Goal: Check status: Check status

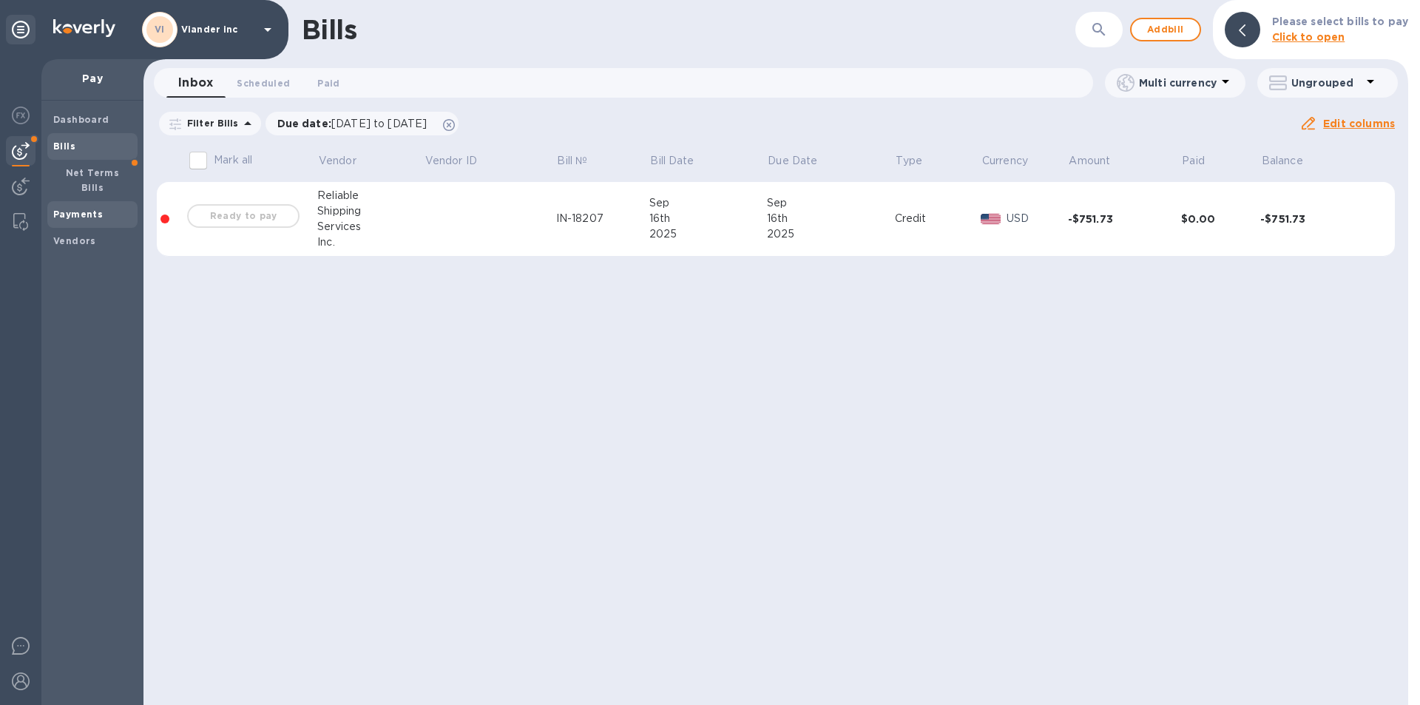
click at [87, 209] on b "Payments" at bounding box center [78, 214] width 50 height 11
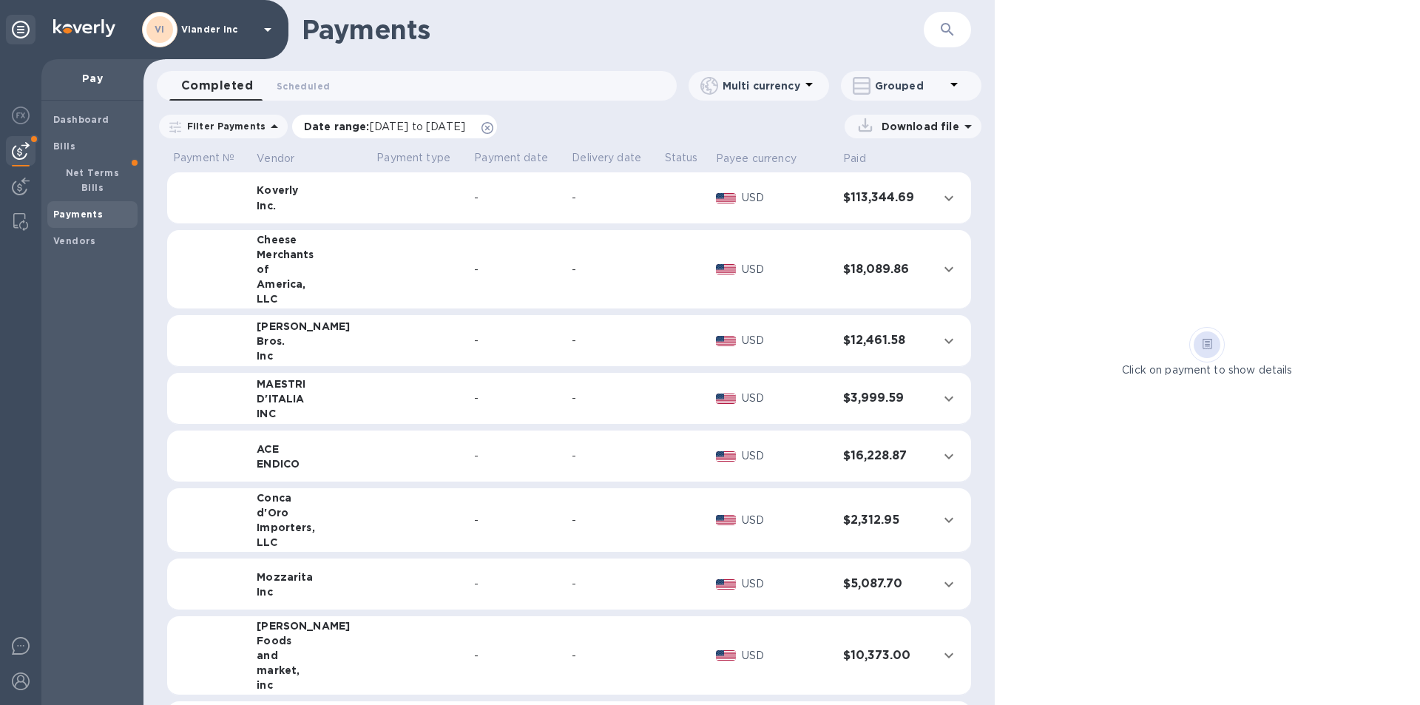
click at [419, 127] on span "[DATE] to [DATE]" at bounding box center [417, 127] width 95 height 12
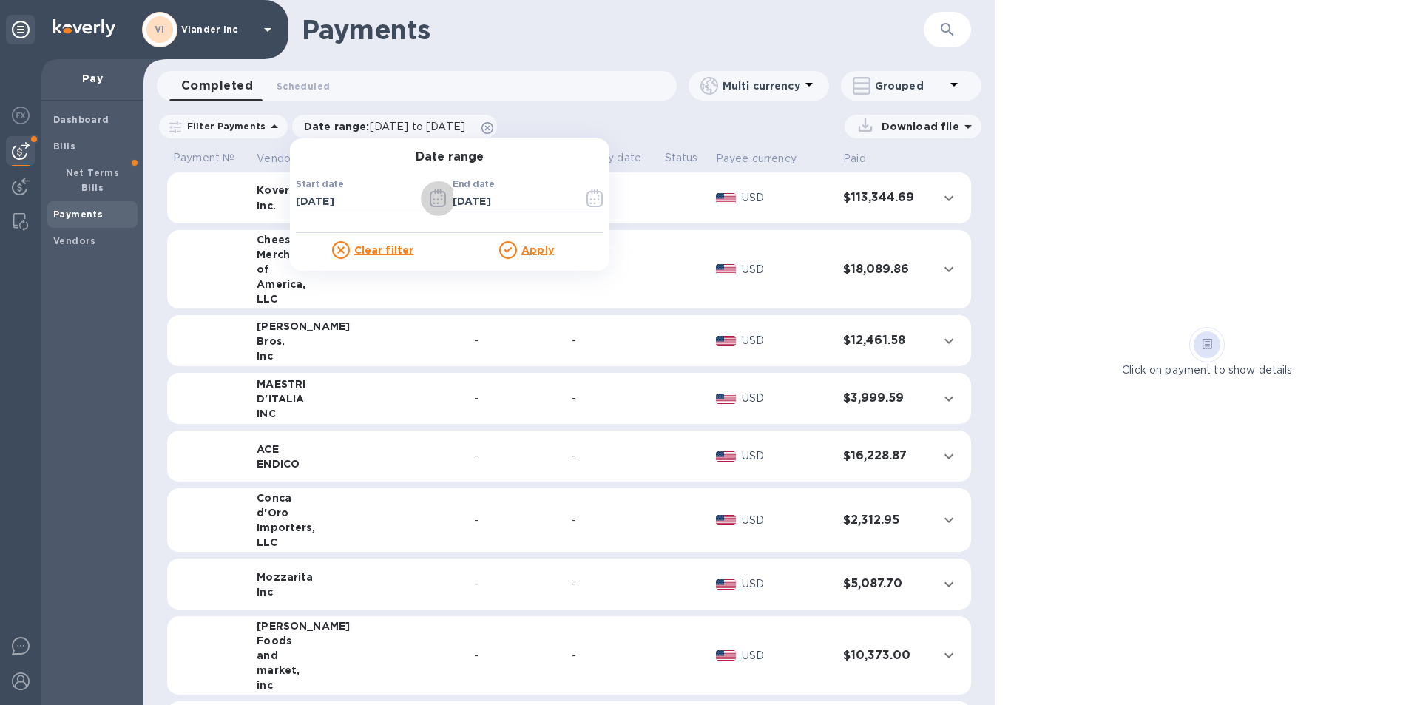
click at [430, 198] on icon "button" at bounding box center [438, 198] width 17 height 18
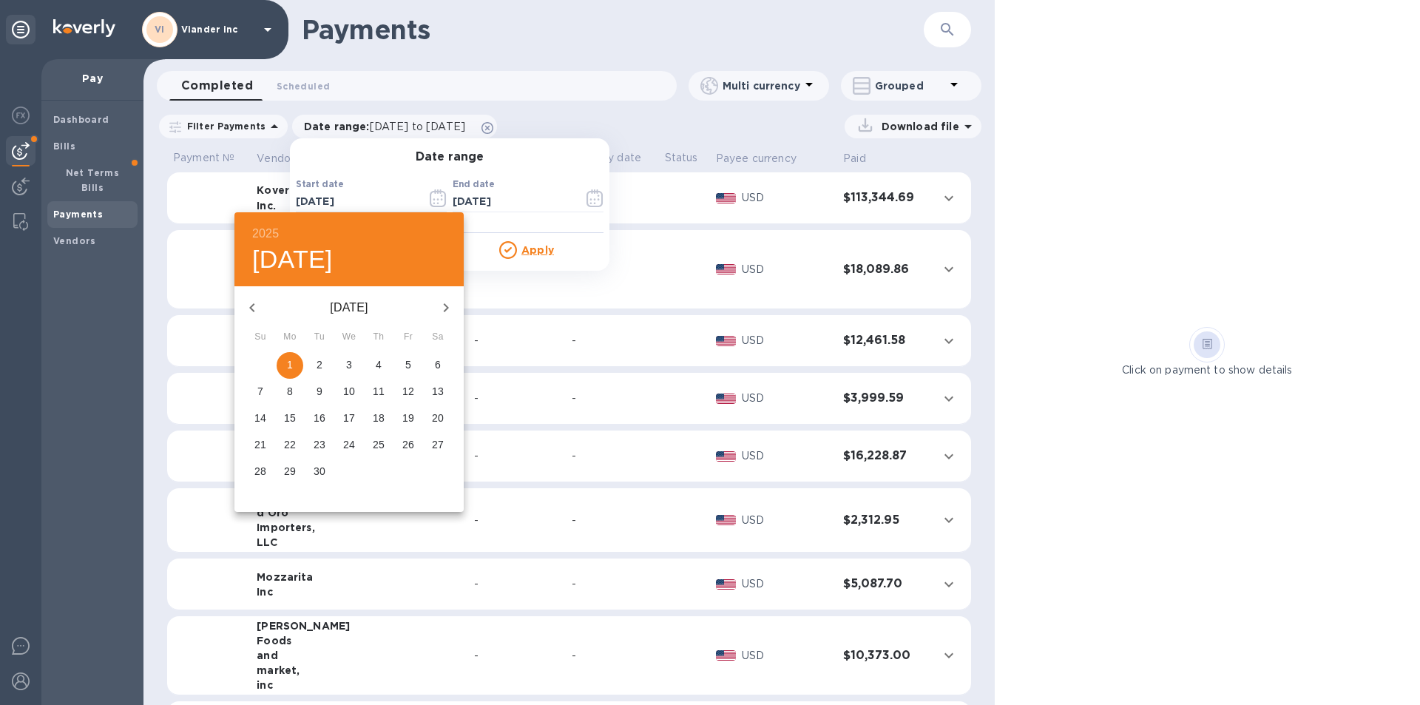
click at [256, 306] on icon "button" at bounding box center [252, 308] width 18 height 18
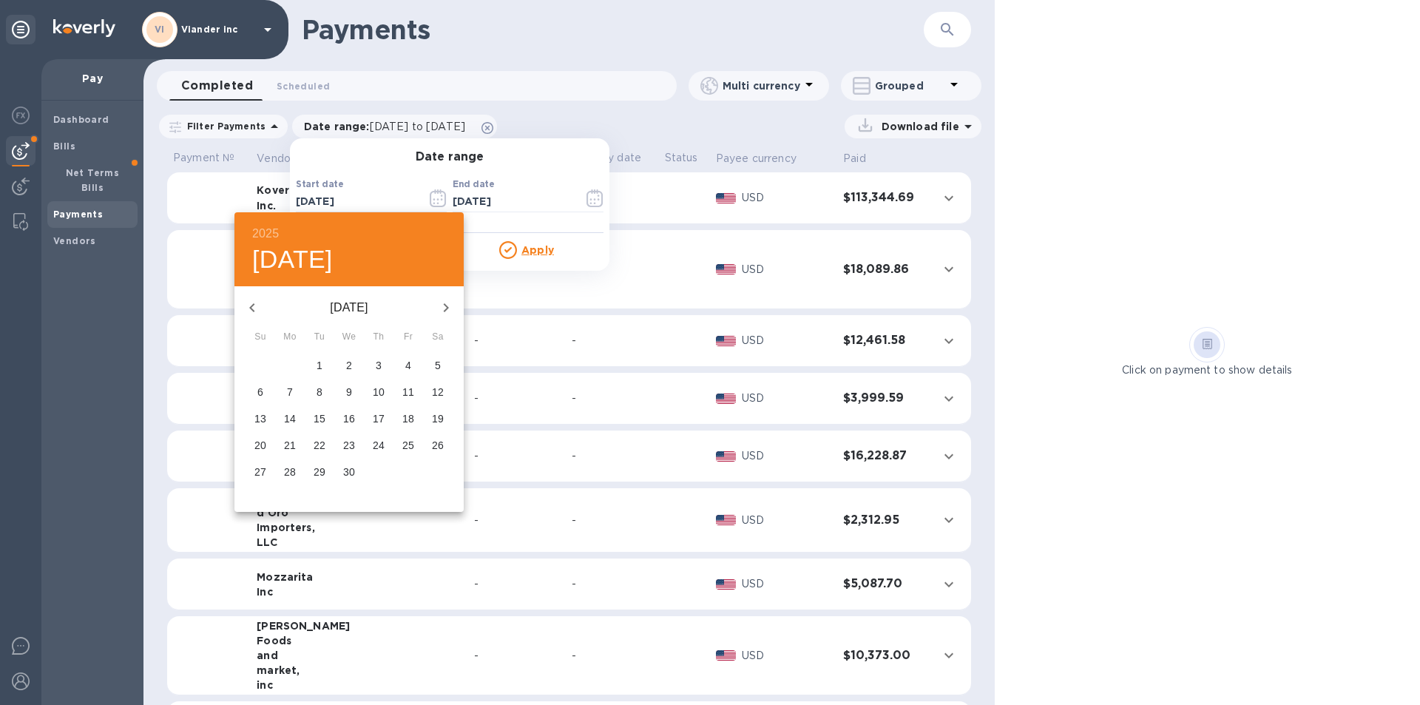
click at [256, 306] on icon "button" at bounding box center [252, 308] width 18 height 18
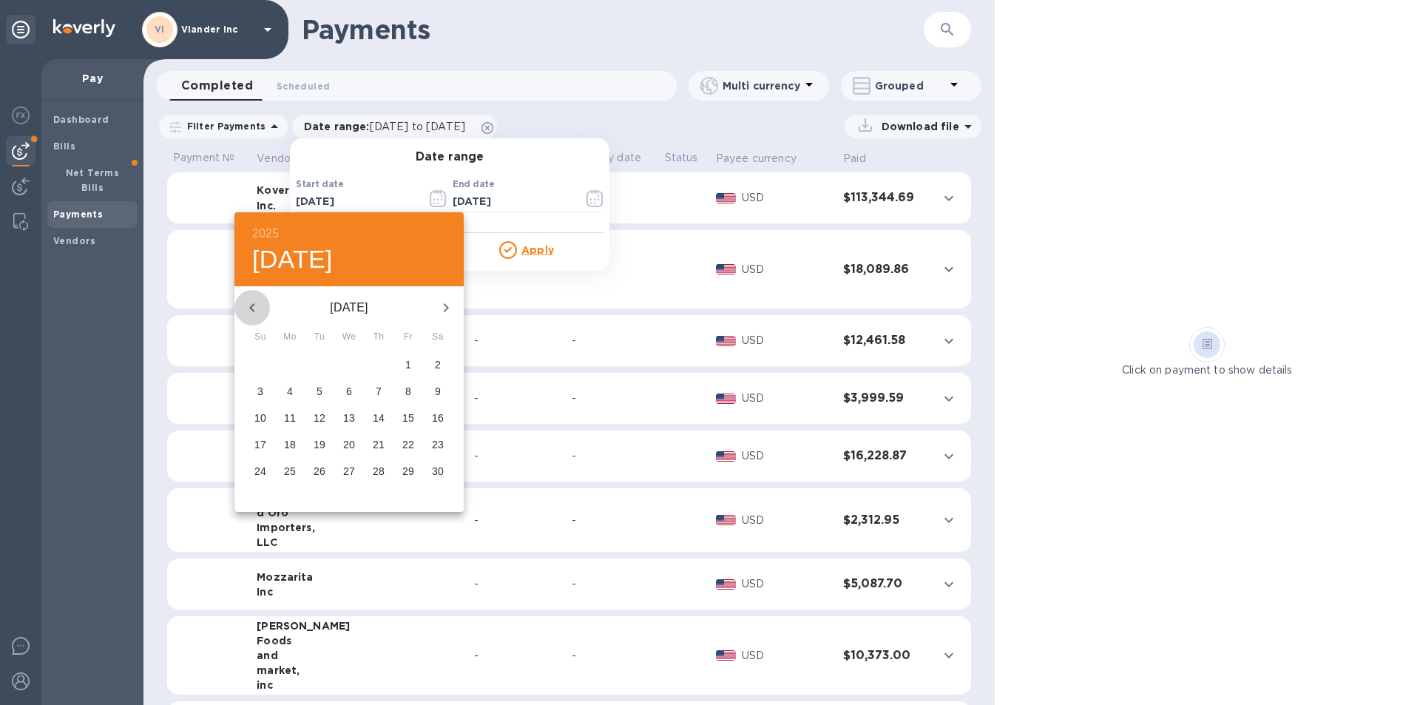
click at [256, 306] on icon "button" at bounding box center [252, 308] width 18 height 18
click at [442, 306] on icon "button" at bounding box center [446, 308] width 18 height 18
click at [405, 365] on span "1" at bounding box center [408, 364] width 27 height 15
type input "[DATE]"
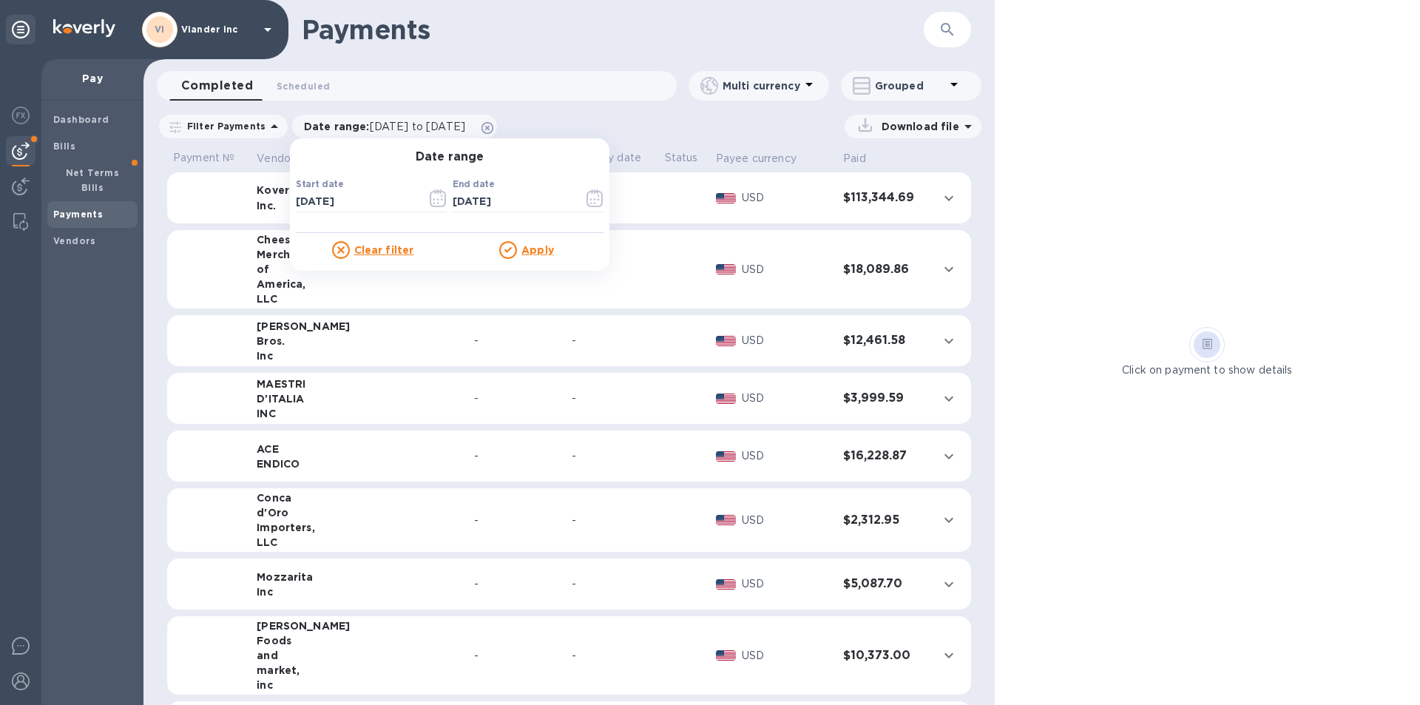
click at [530, 252] on u "Apply" at bounding box center [538, 250] width 33 height 12
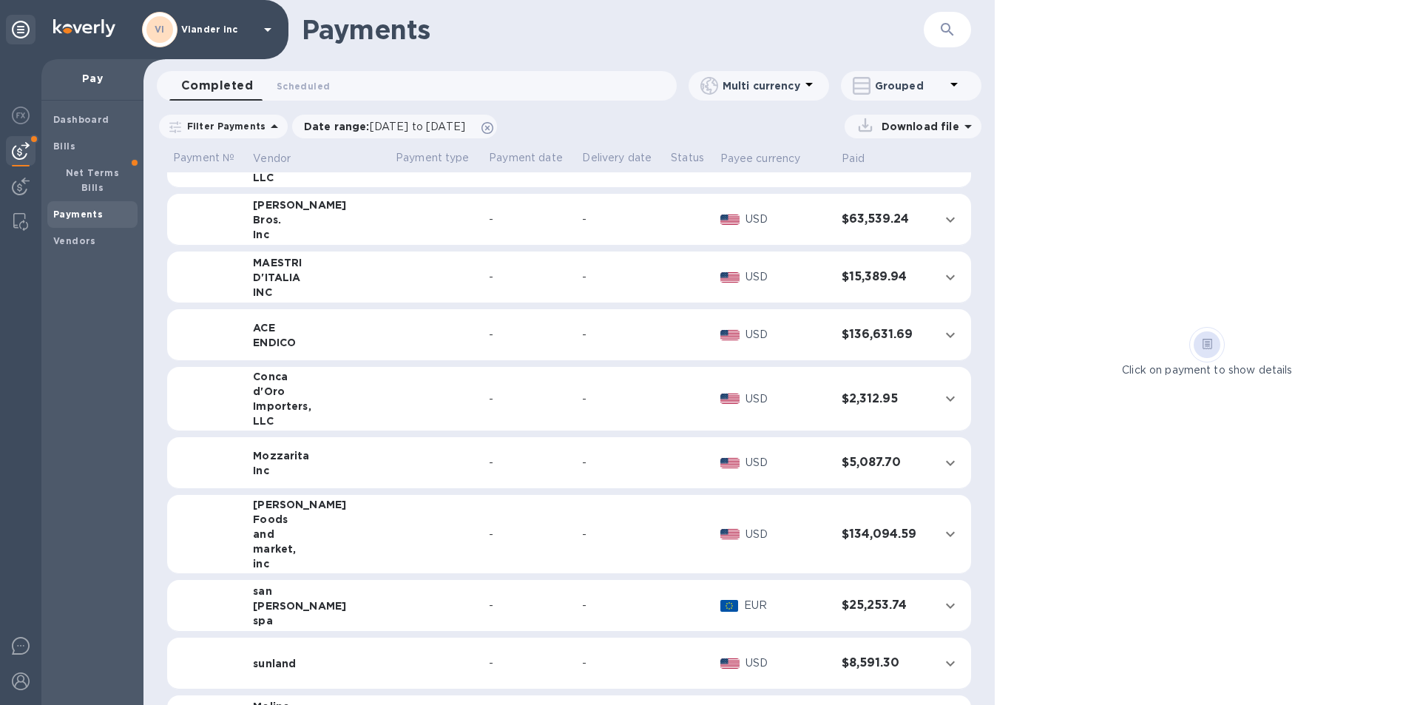
scroll to position [148, 0]
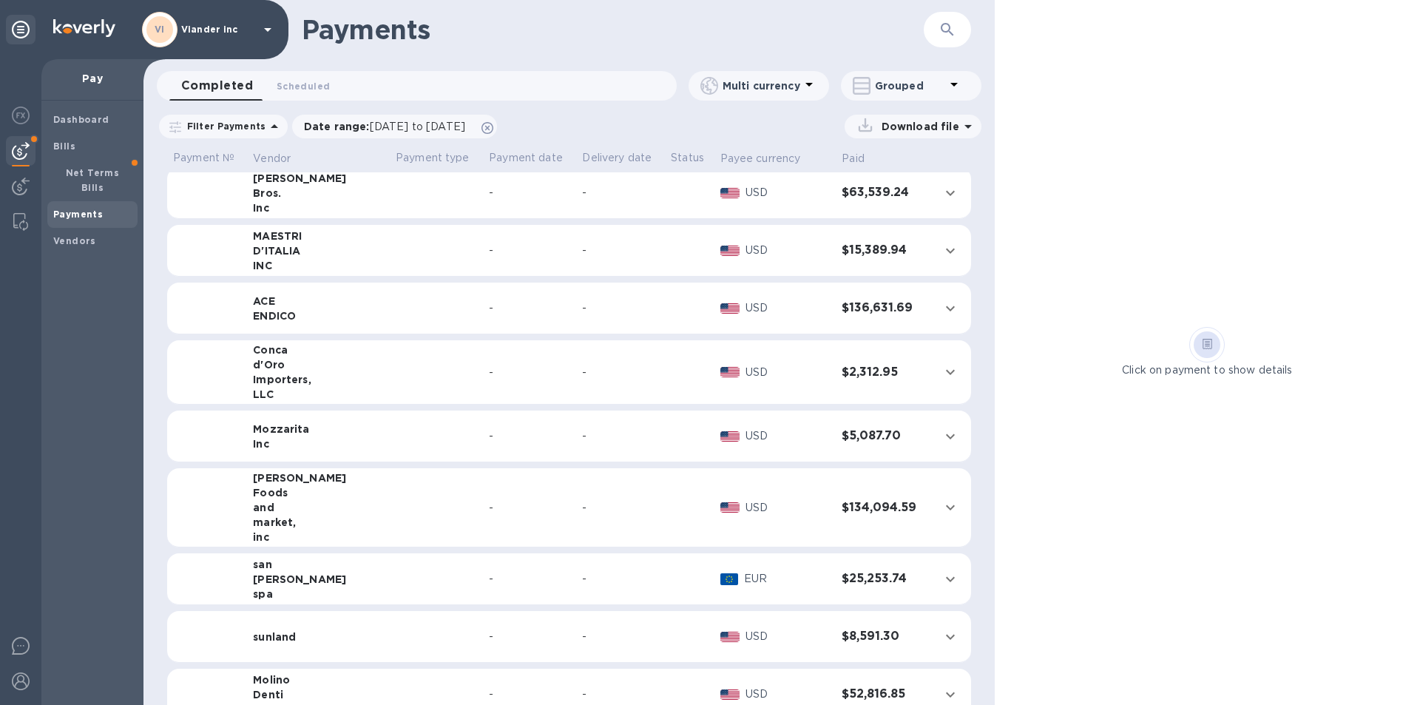
click at [390, 584] on td at bounding box center [436, 579] width 93 height 52
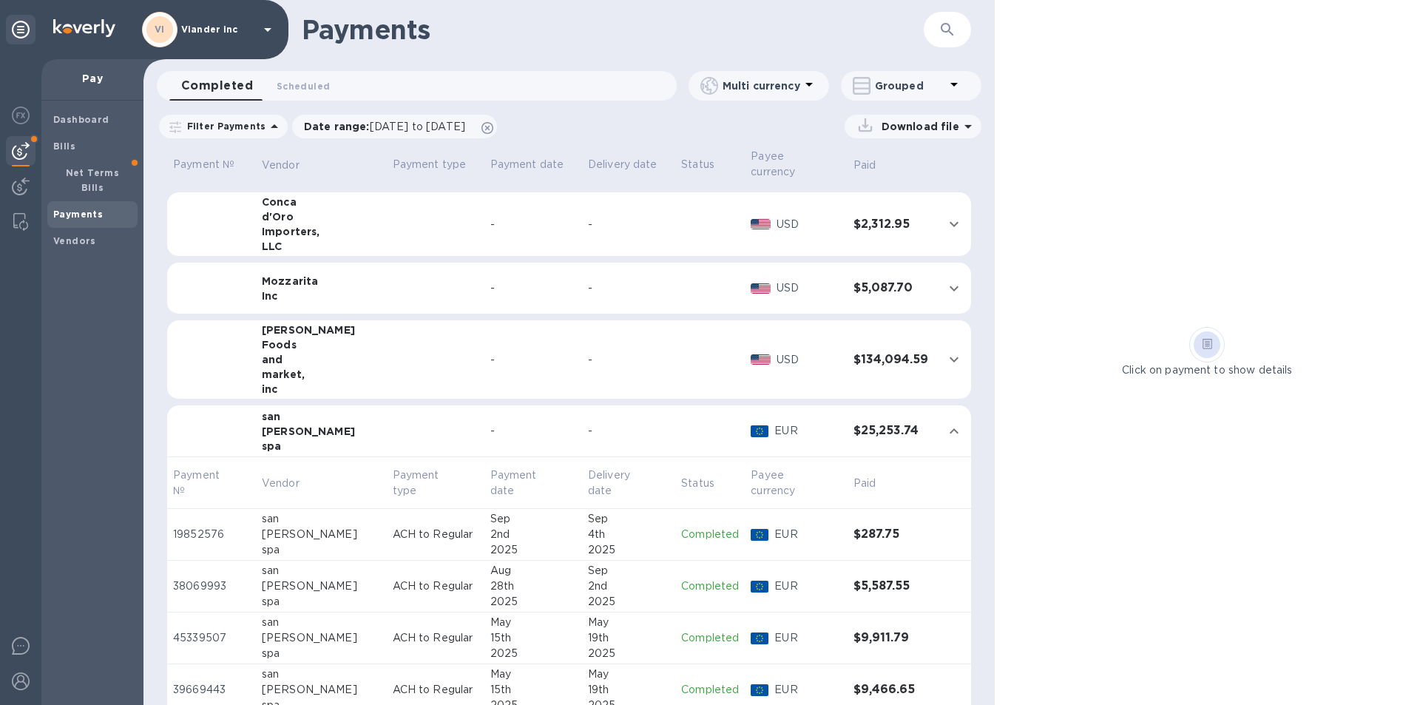
scroll to position [383, 0]
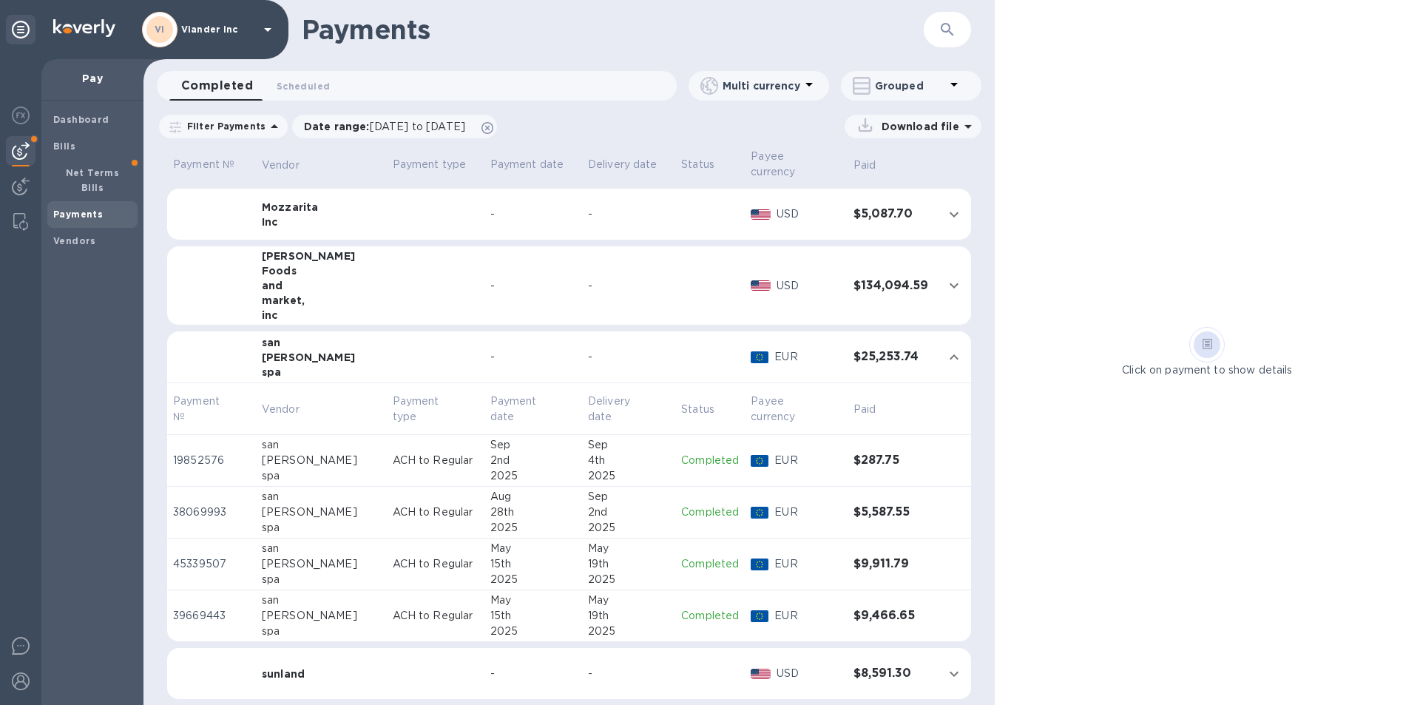
click at [490, 514] on div "28th" at bounding box center [533, 513] width 86 height 16
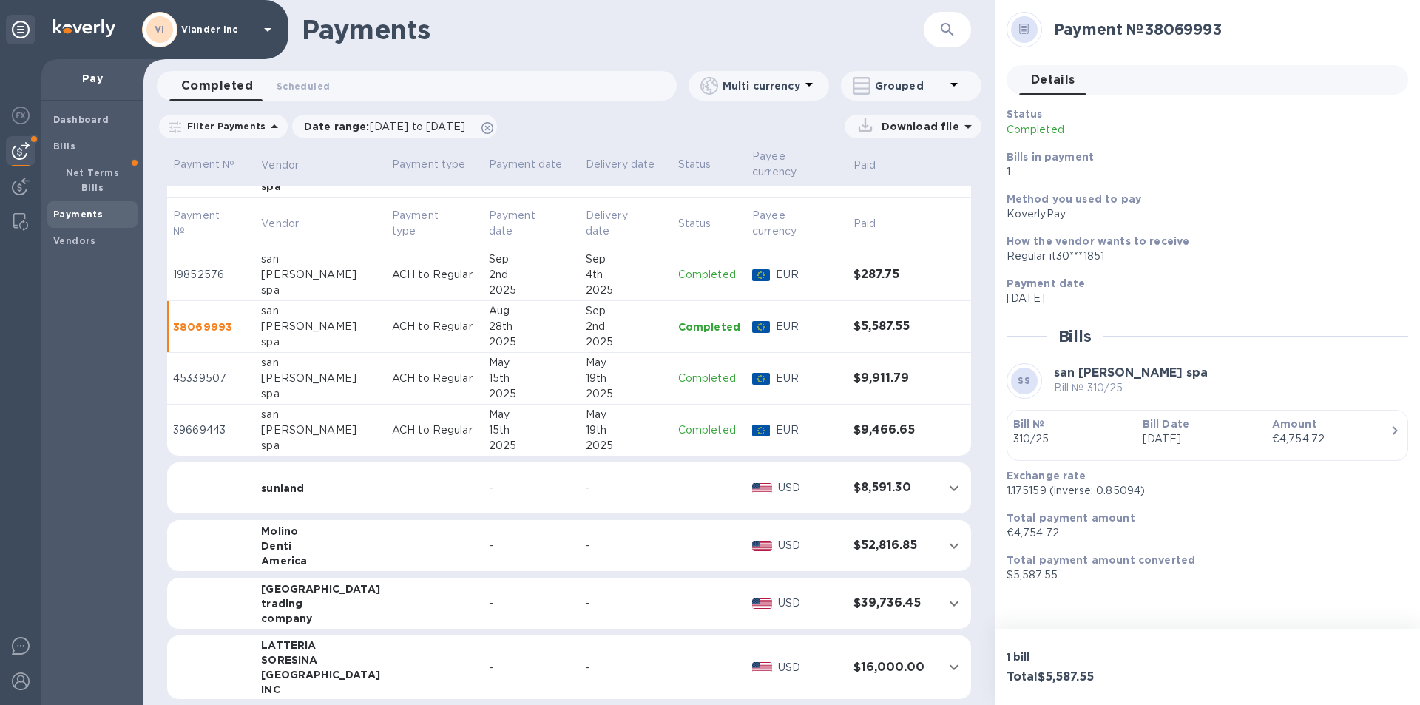
scroll to position [679, 0]
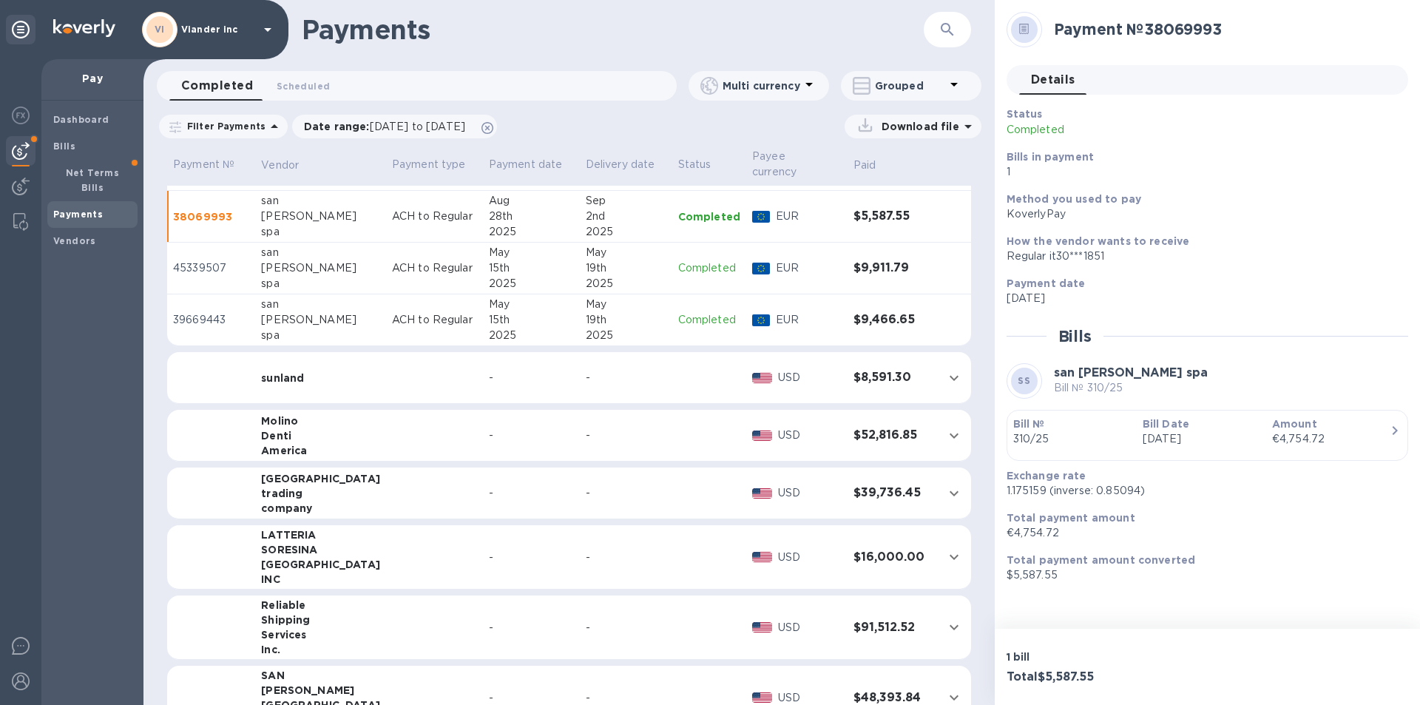
click at [1027, 421] on b "Bill №" at bounding box center [1029, 424] width 32 height 12
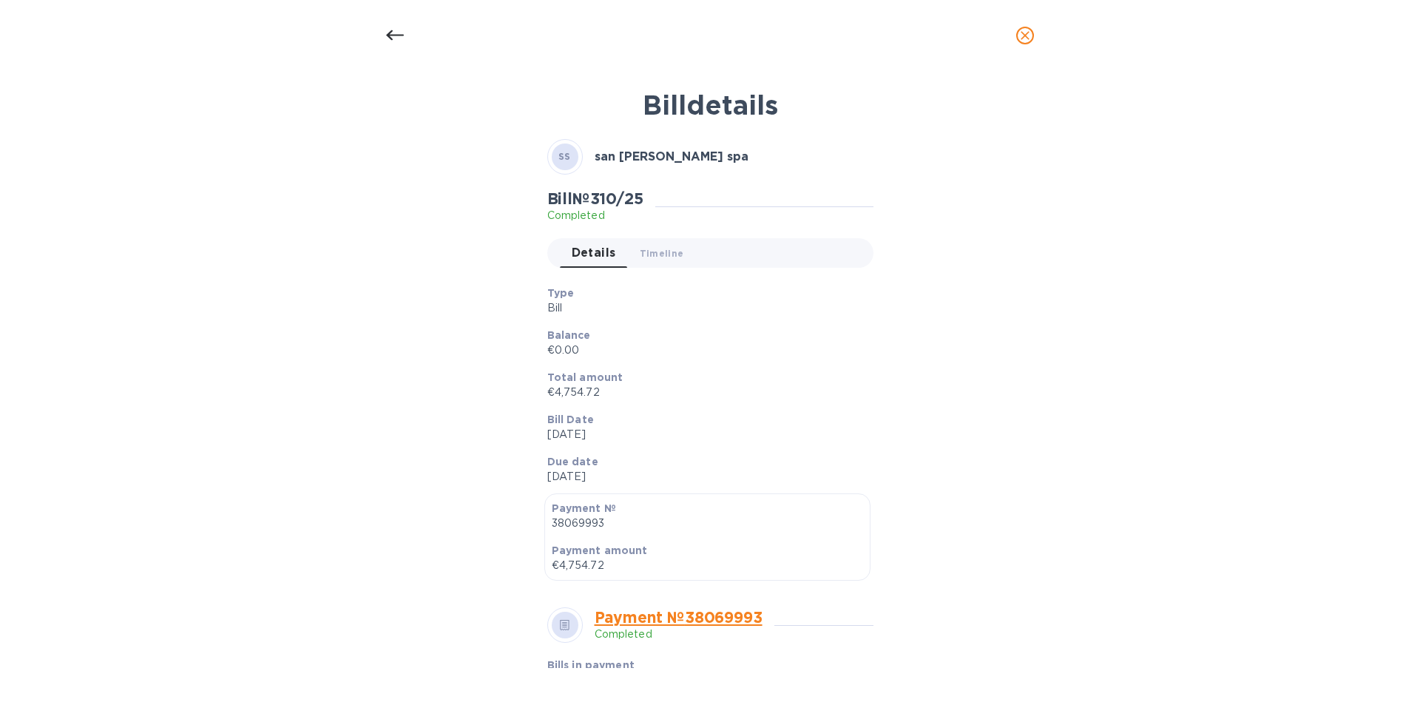
scroll to position [0, 0]
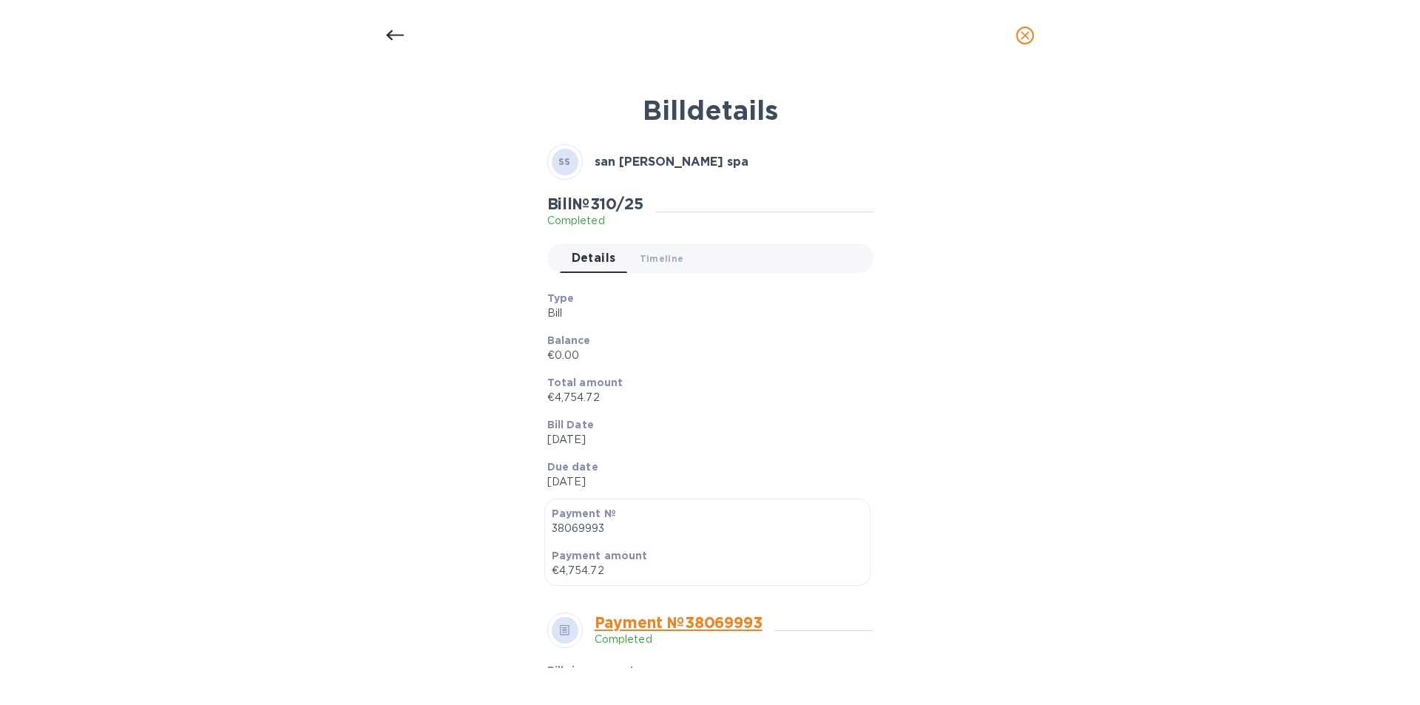
click at [397, 36] on icon at bounding box center [395, 35] width 18 height 10
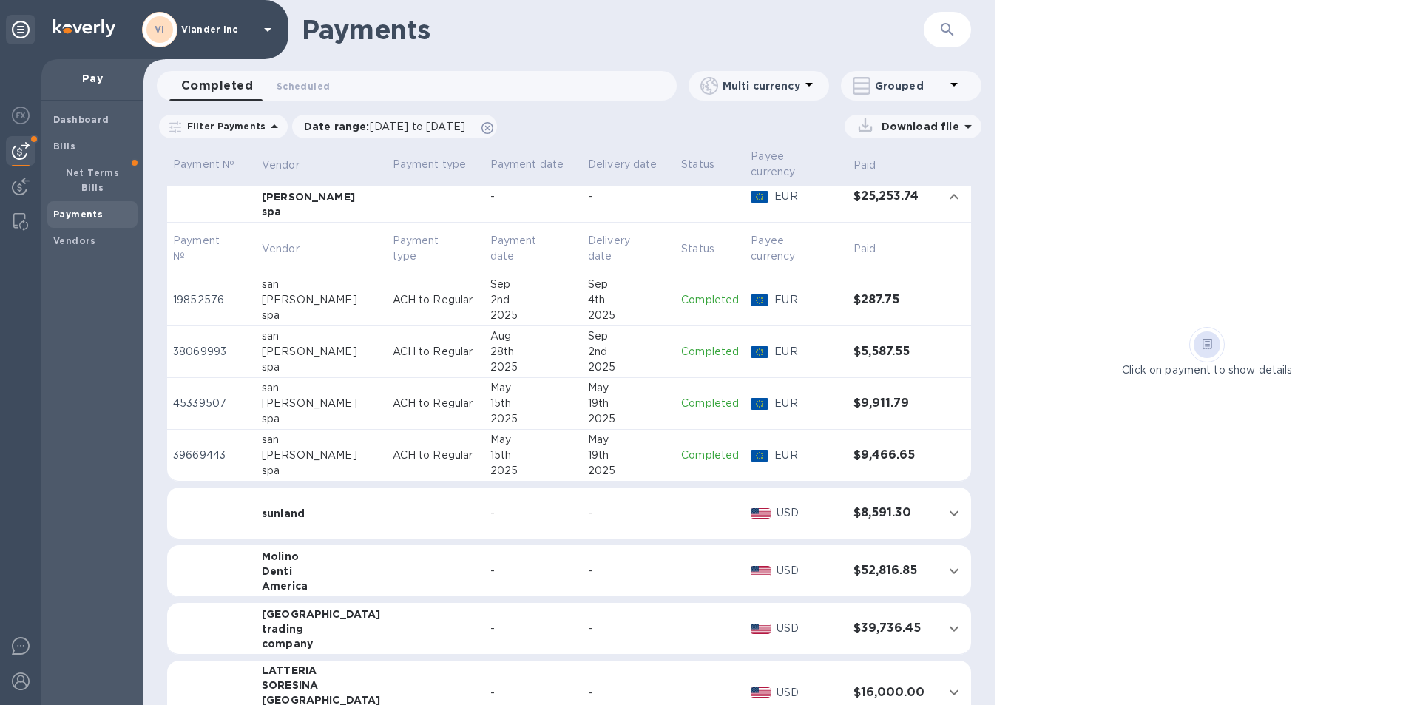
scroll to position [531, 0]
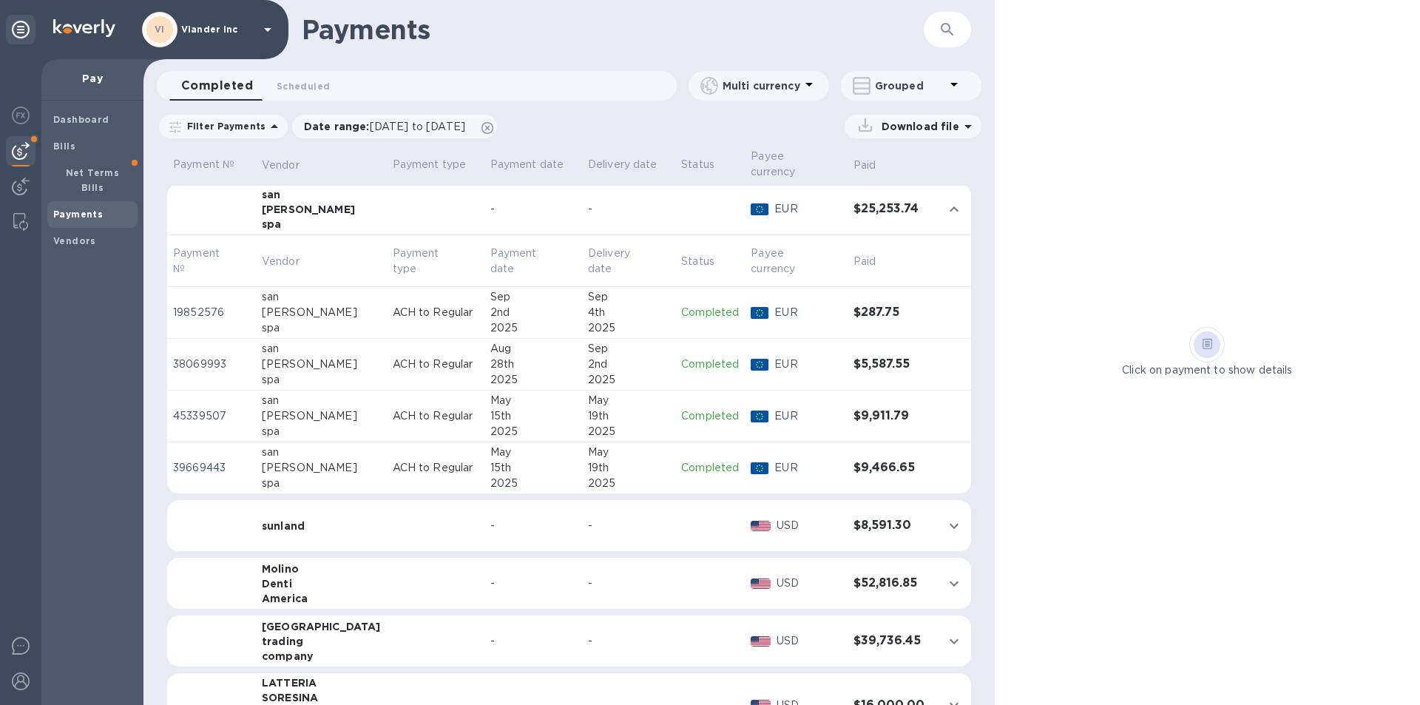
click at [405, 311] on p "ACH to Regular" at bounding box center [436, 313] width 86 height 16
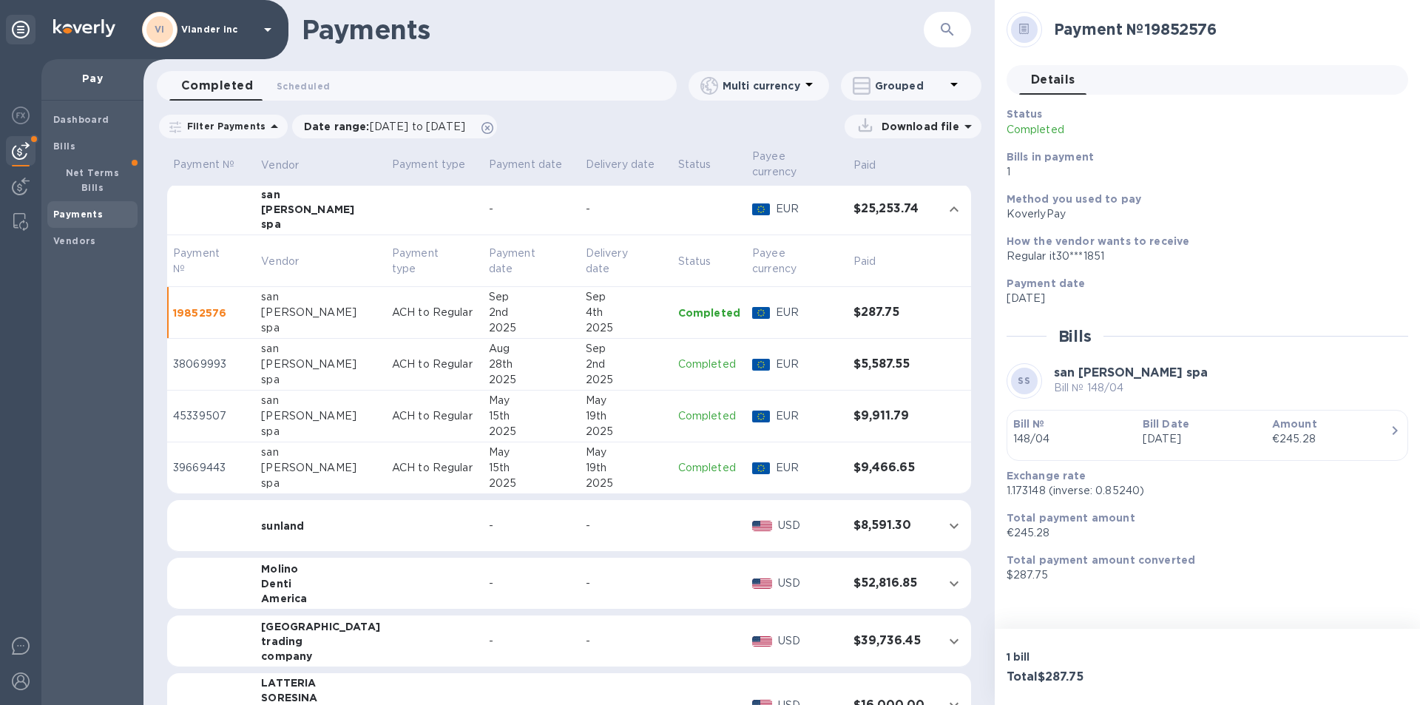
click at [269, 30] on icon at bounding box center [267, 30] width 7 height 4
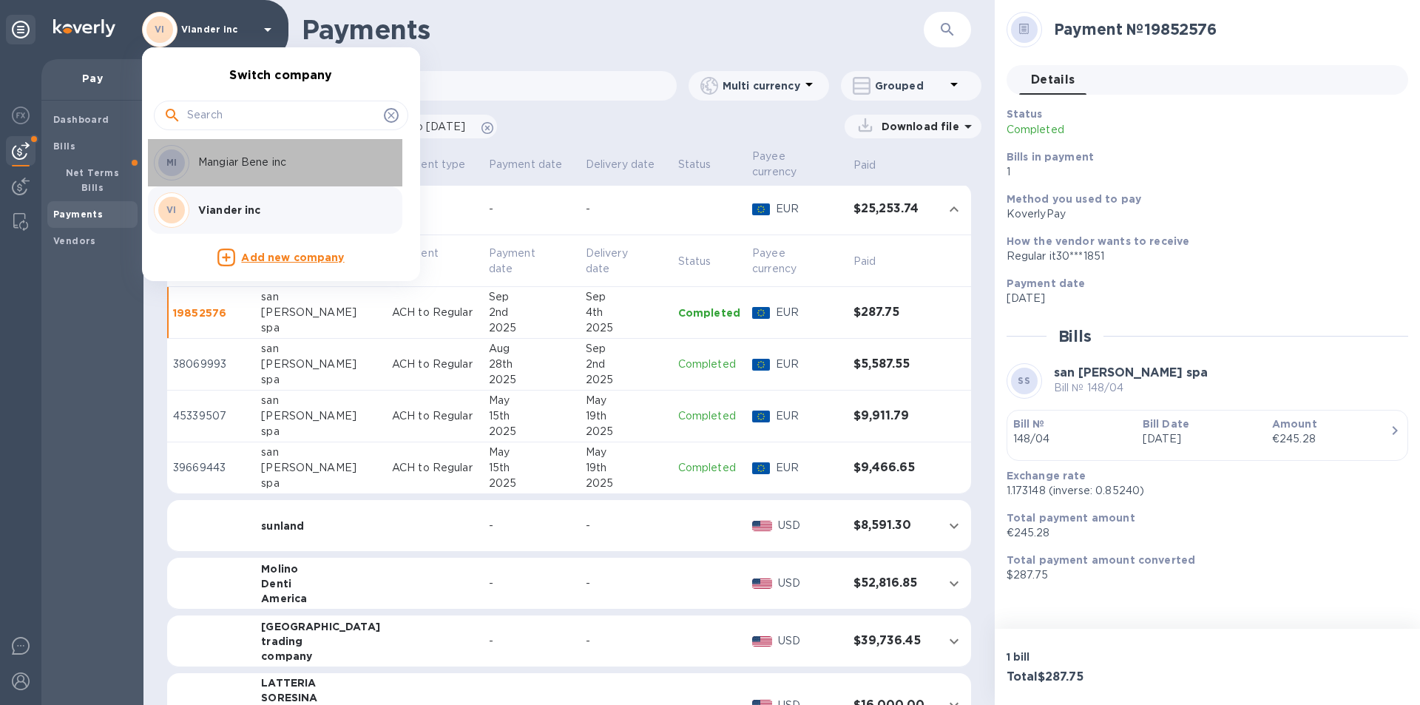
click at [297, 164] on p "Mangiar Bene inc" at bounding box center [291, 163] width 186 height 16
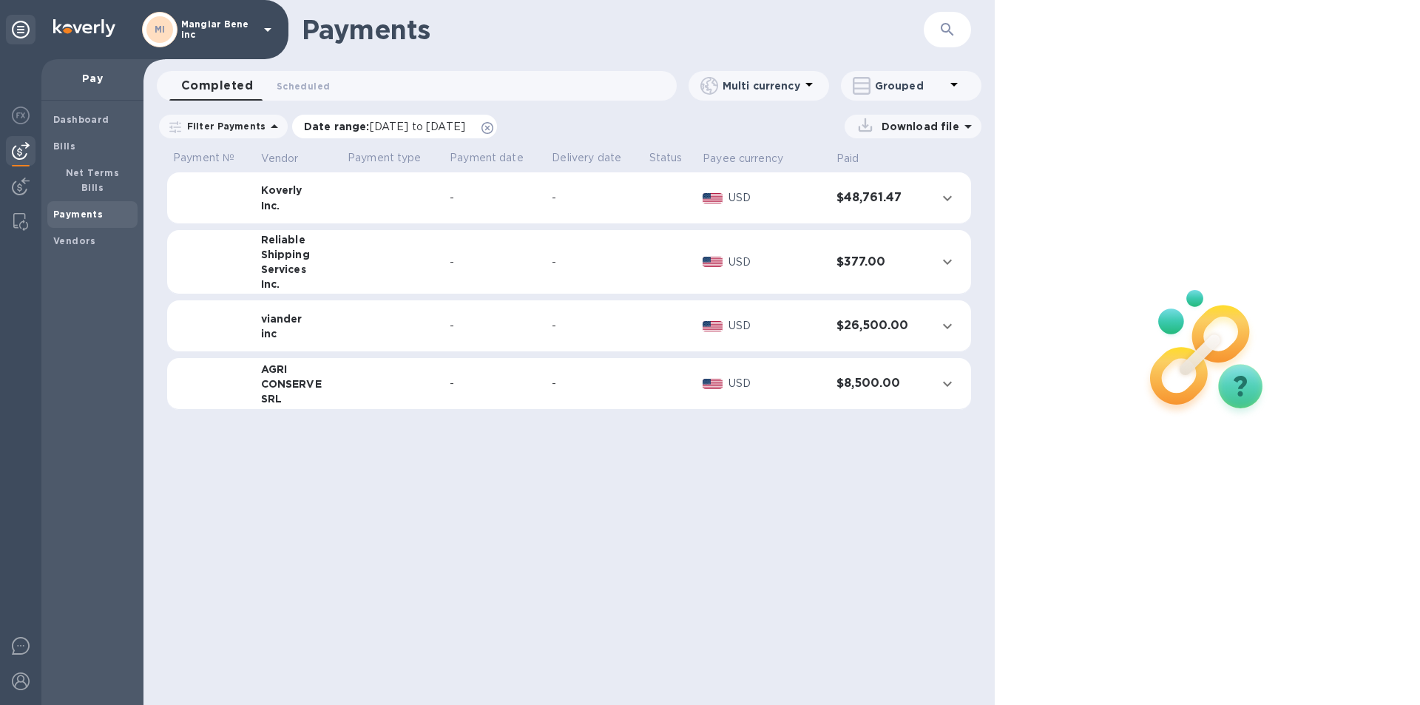
click at [425, 124] on span "[DATE] to [DATE]" at bounding box center [417, 127] width 95 height 12
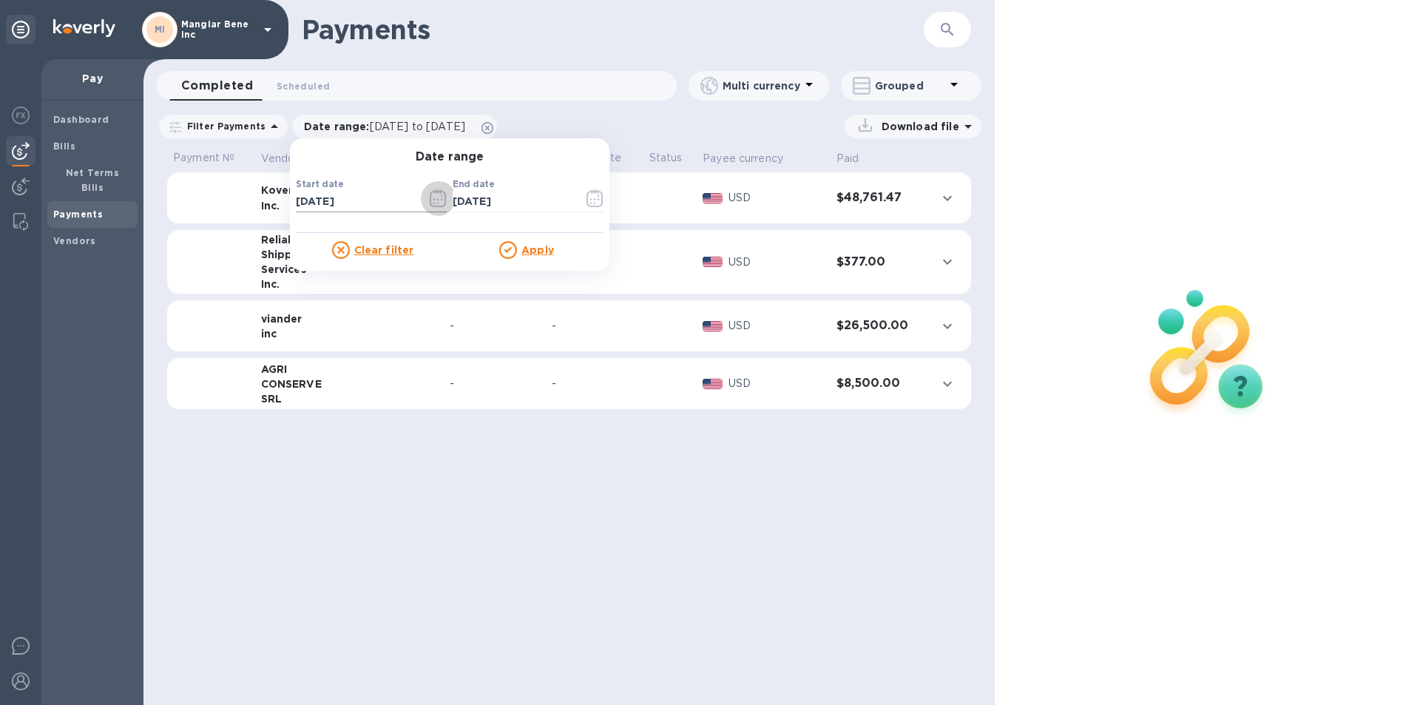
click at [430, 197] on icon "button" at bounding box center [438, 198] width 17 height 18
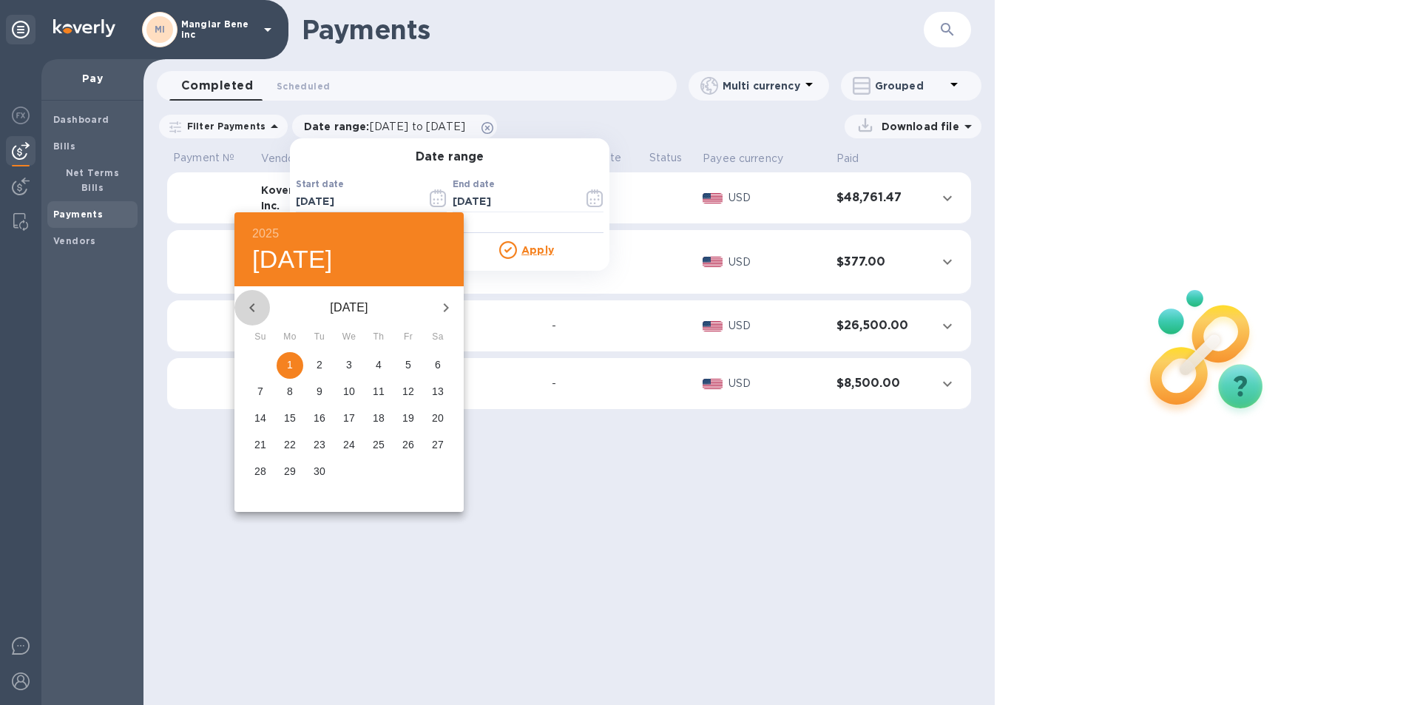
click at [255, 305] on icon "button" at bounding box center [252, 308] width 18 height 18
click at [256, 305] on icon "button" at bounding box center [252, 308] width 18 height 18
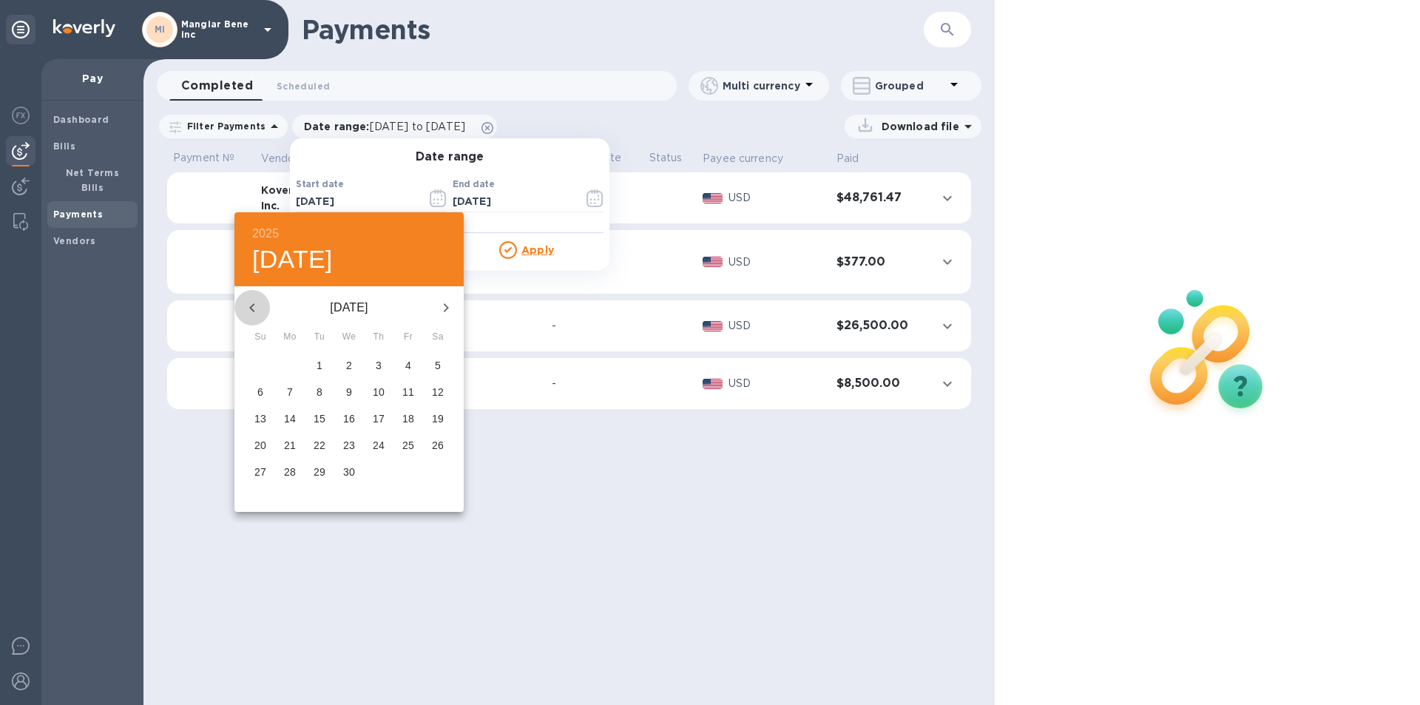
click at [256, 305] on icon "button" at bounding box center [252, 308] width 18 height 18
click at [256, 306] on icon "button" at bounding box center [252, 308] width 18 height 18
click at [257, 360] on span "1" at bounding box center [260, 364] width 27 height 15
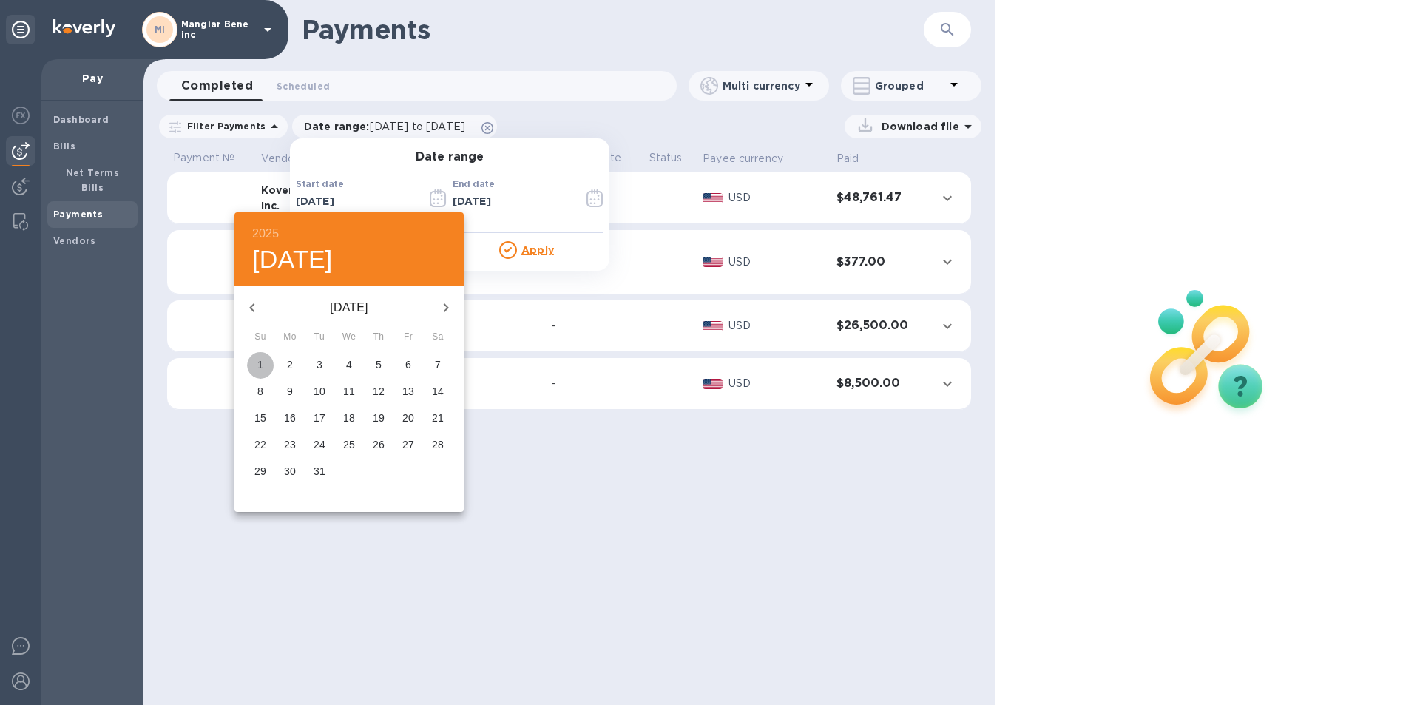
type input "12/01/2024"
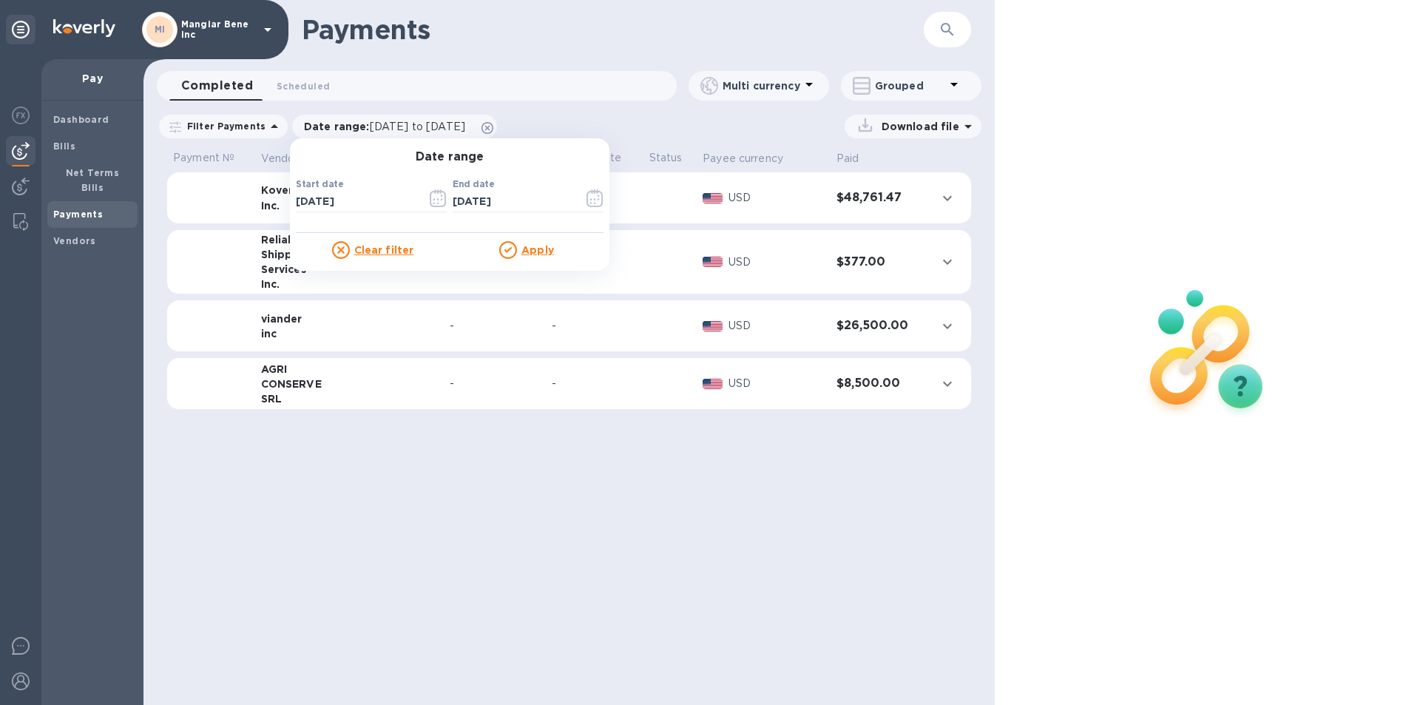
click at [524, 252] on u "Apply" at bounding box center [538, 250] width 33 height 12
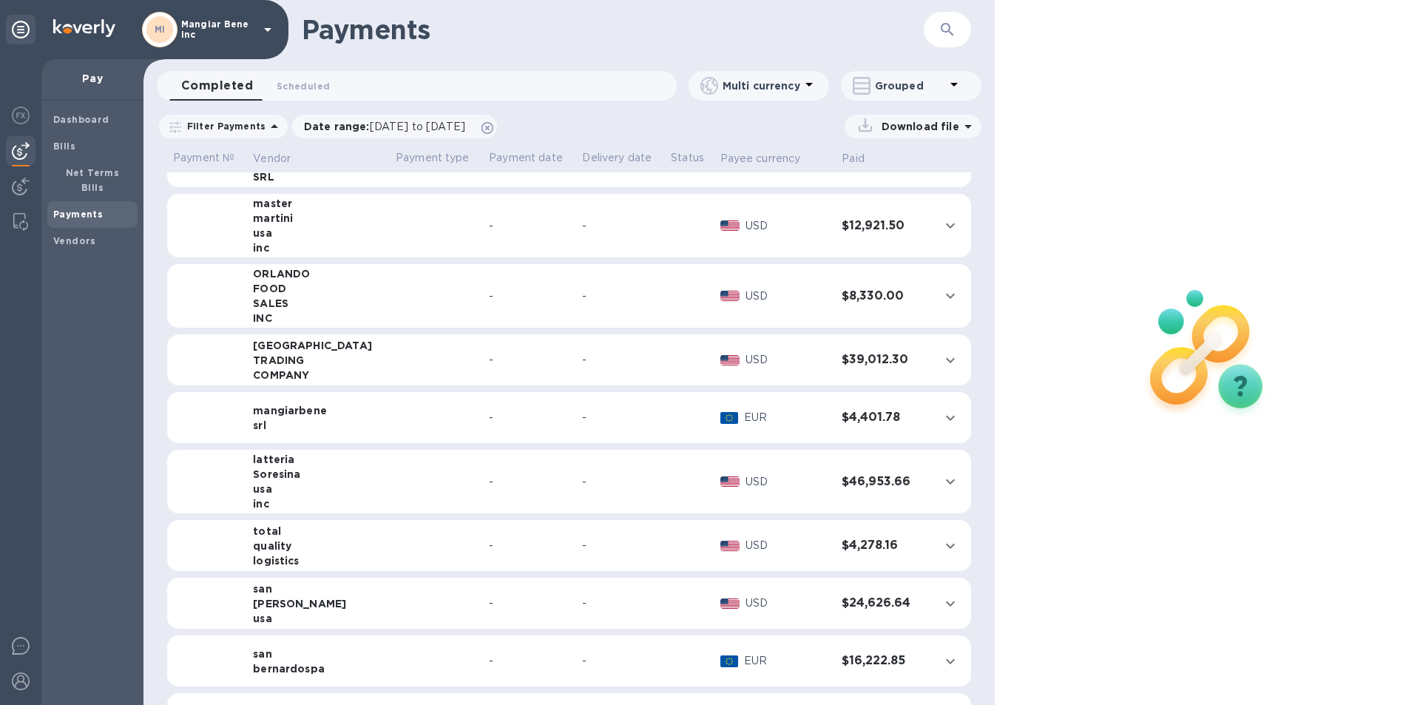
scroll to position [296, 0]
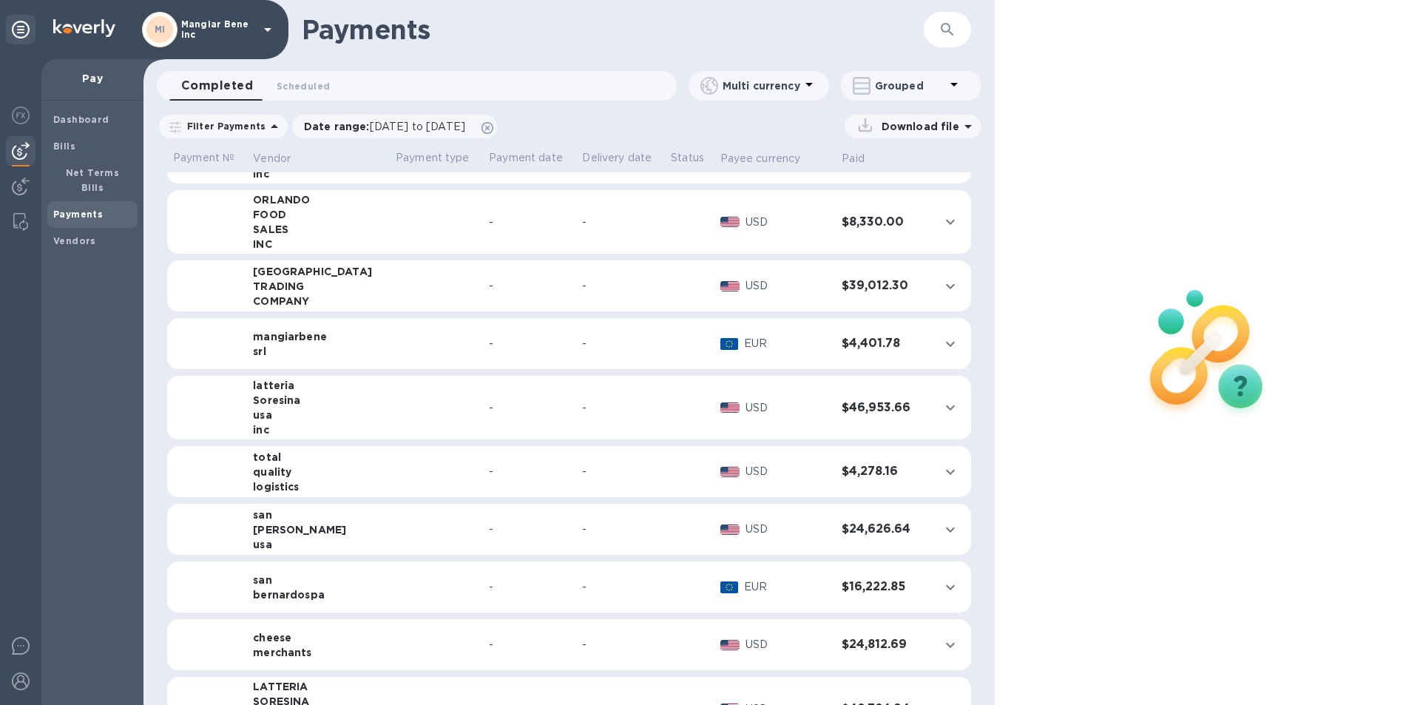
click at [489, 586] on div "-" at bounding box center [529, 587] width 81 height 16
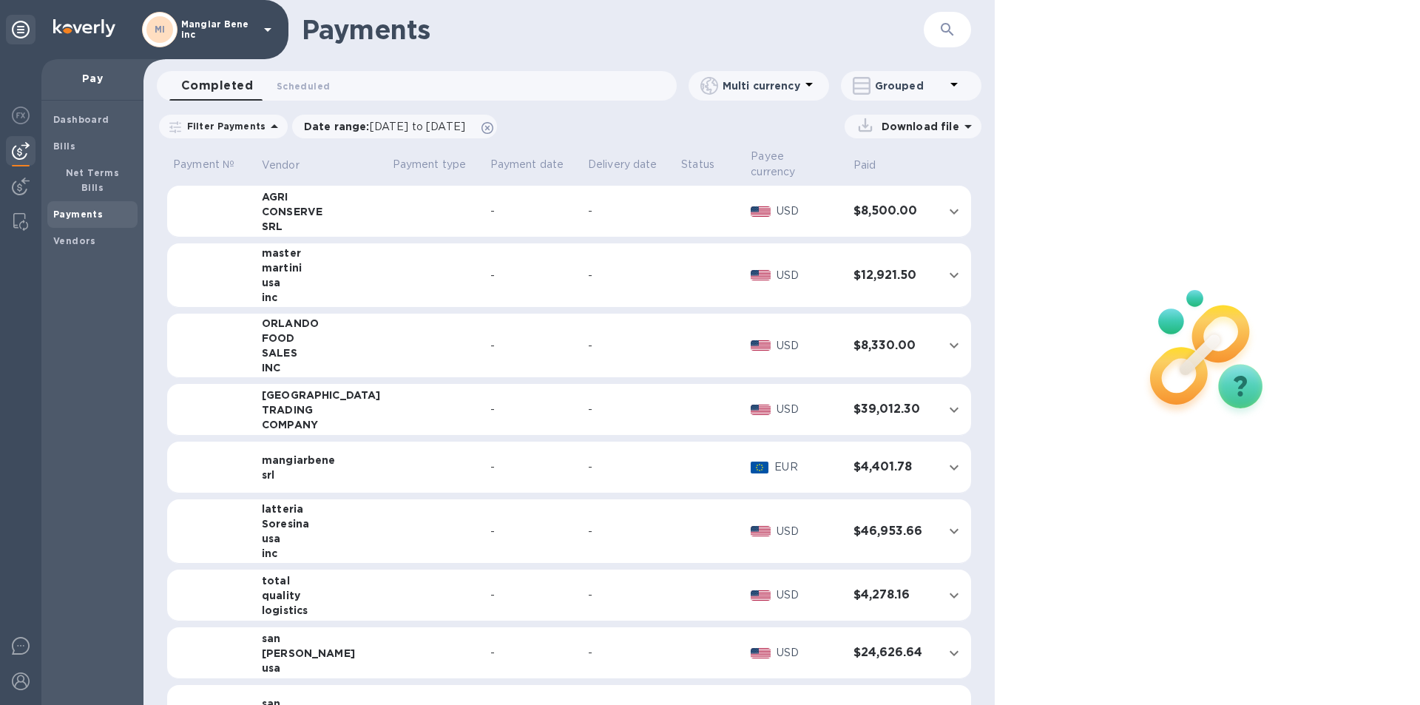
scroll to position [148, 0]
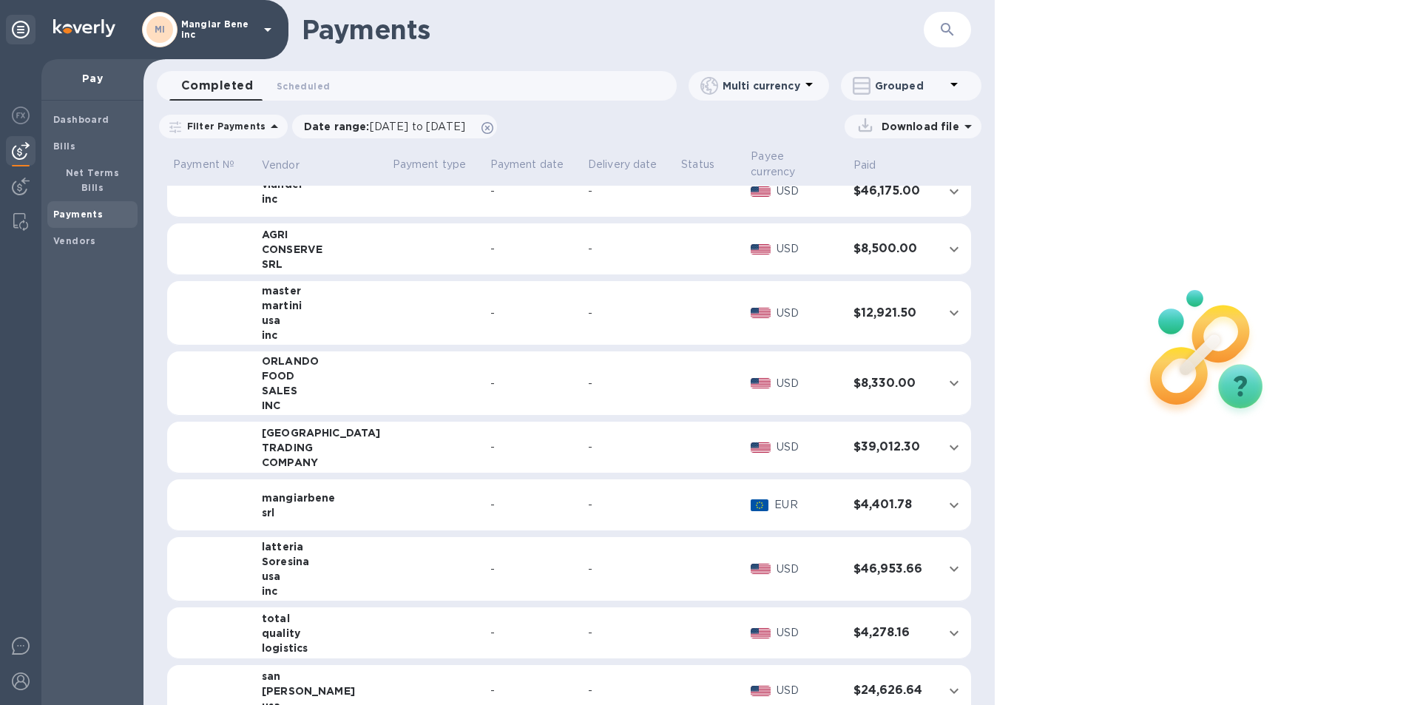
click at [675, 243] on td at bounding box center [710, 249] width 70 height 52
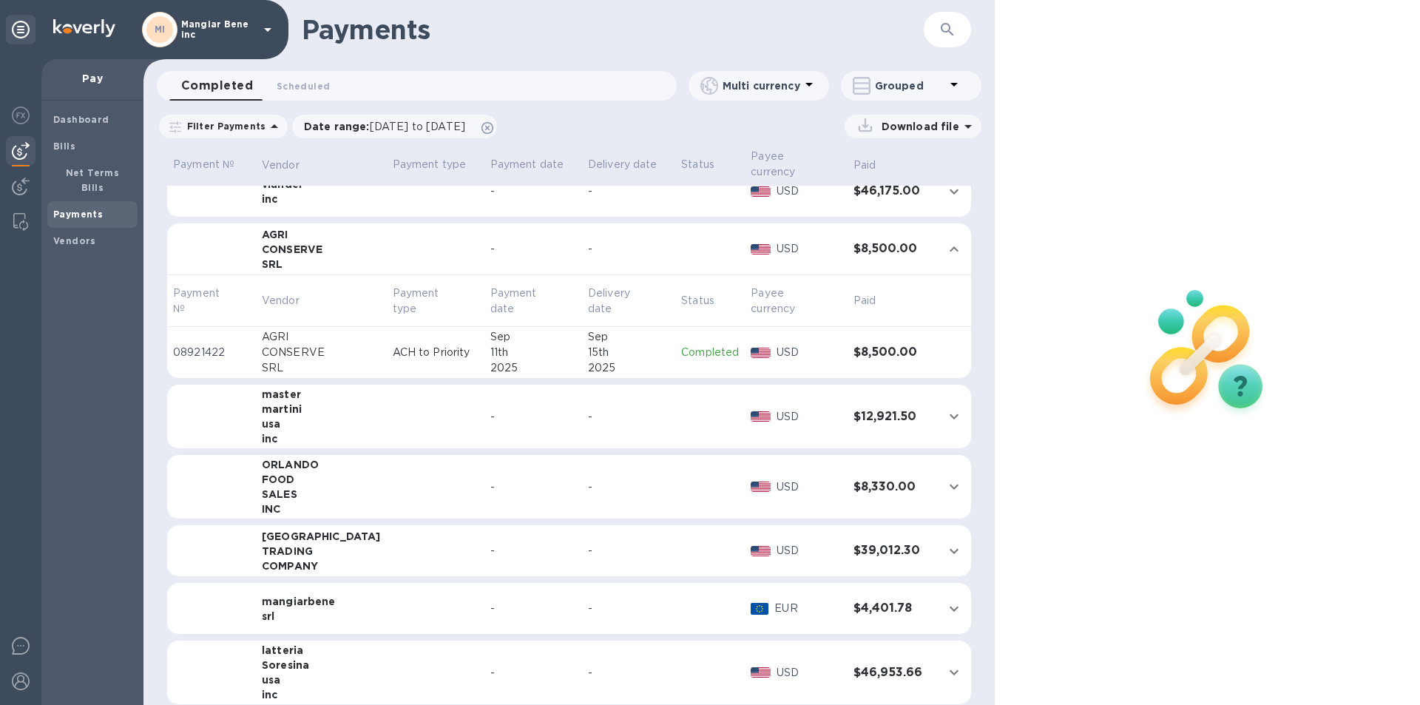
click at [701, 345] on p "Completed" at bounding box center [710, 353] width 58 height 16
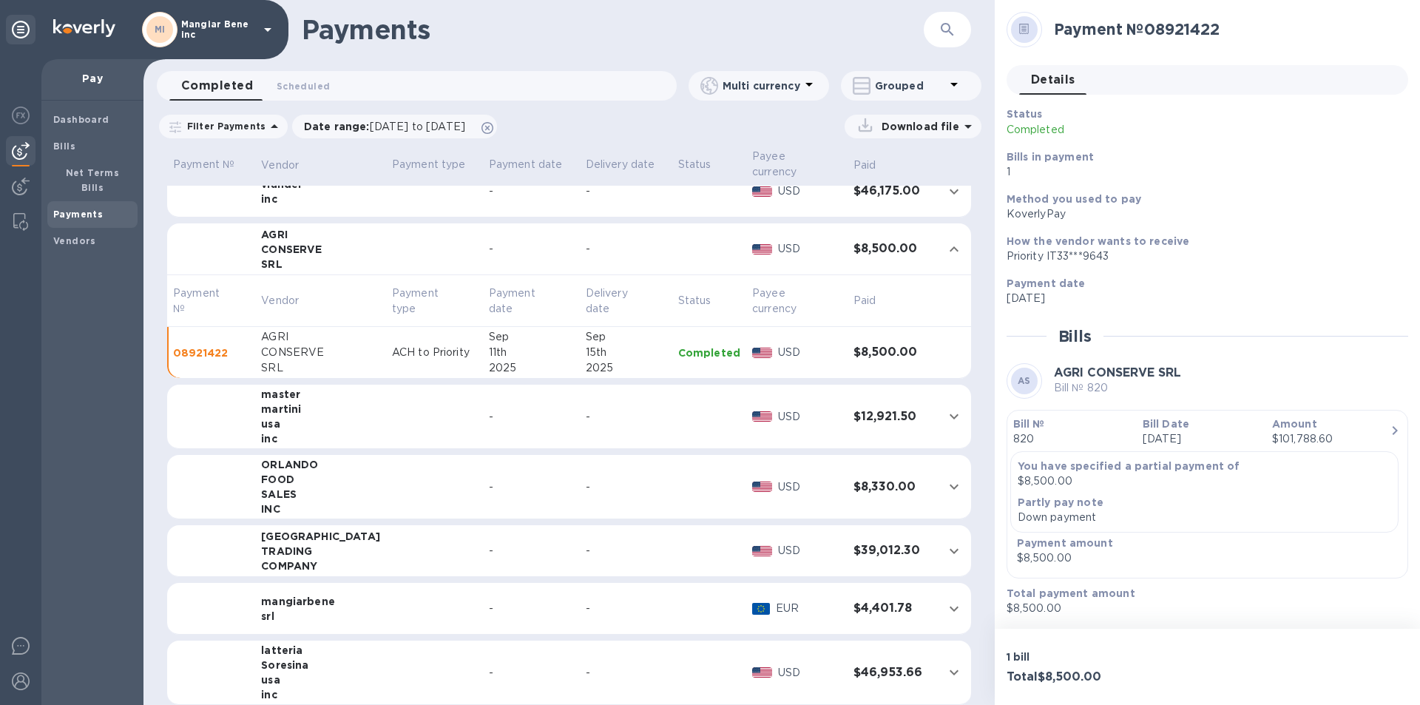
click at [1029, 436] on p "820" at bounding box center [1072, 439] width 118 height 16
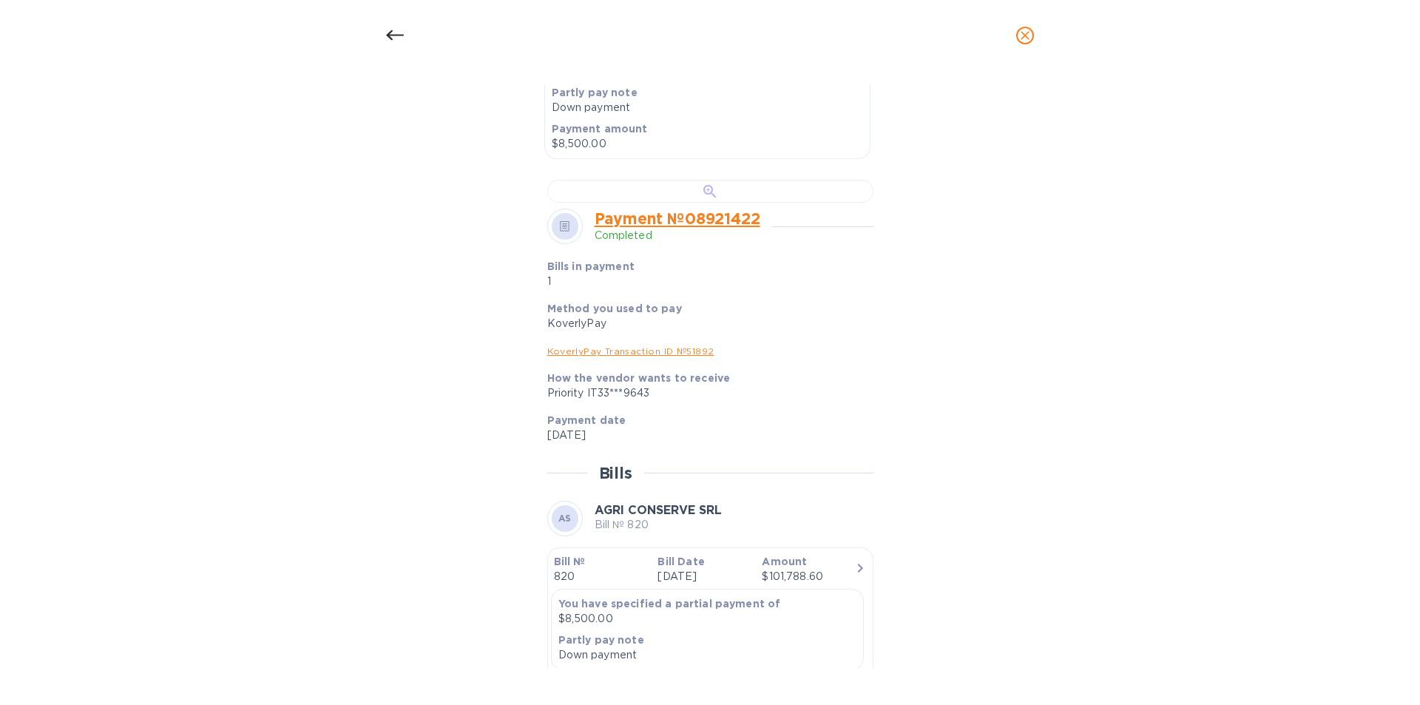
scroll to position [444, 0]
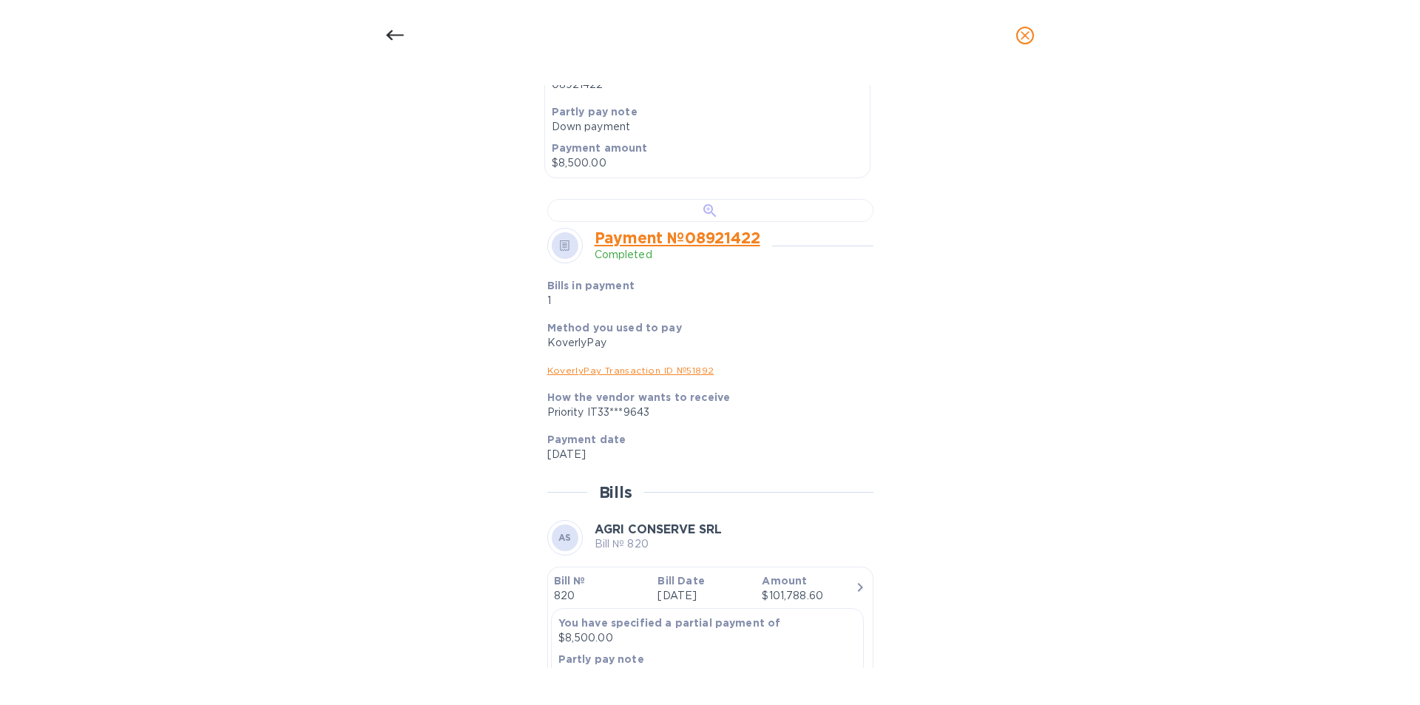
click at [701, 222] on div at bounding box center [710, 210] width 326 height 23
